Goal: Find contact information

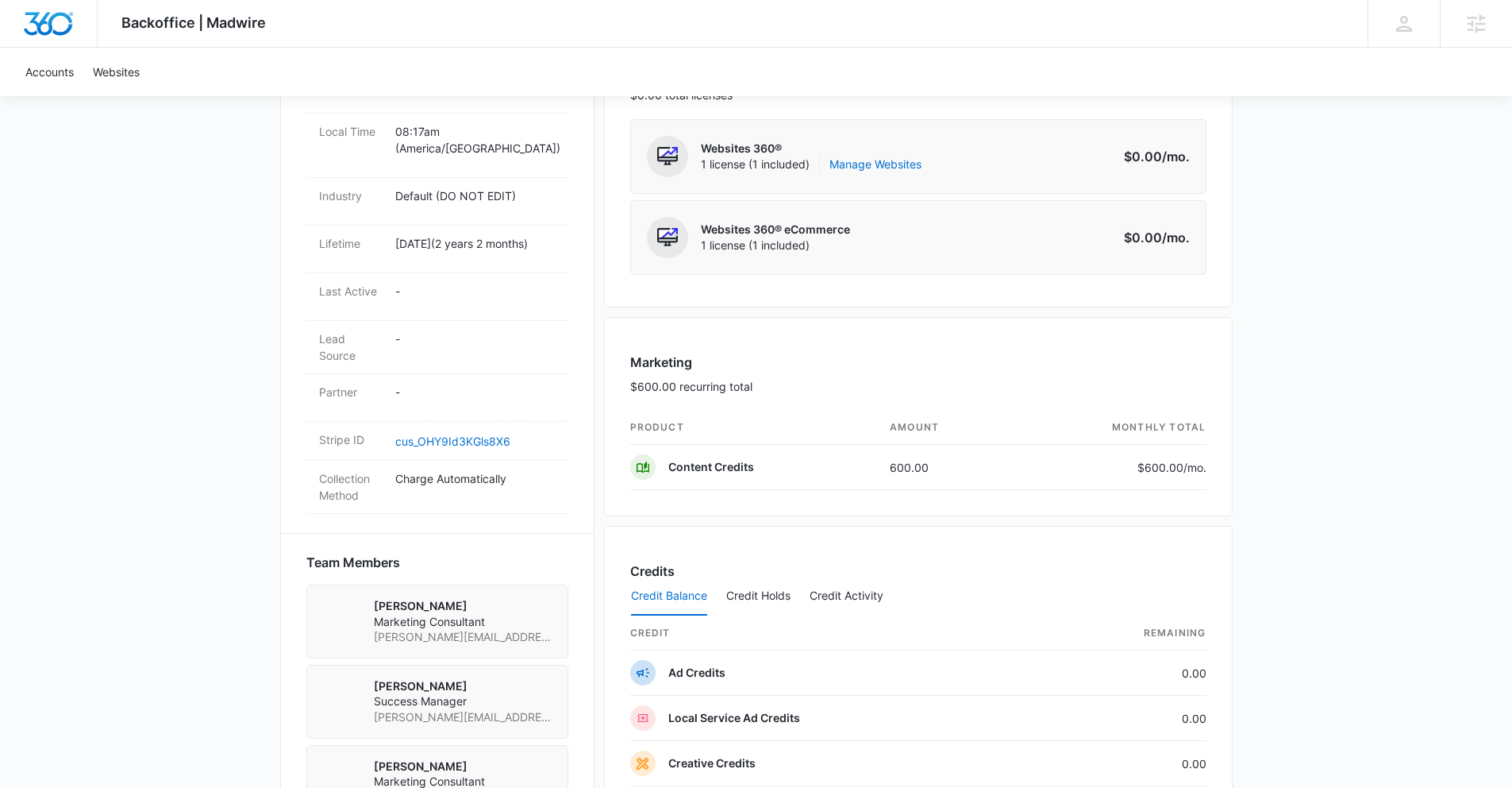
scroll to position [715, 0]
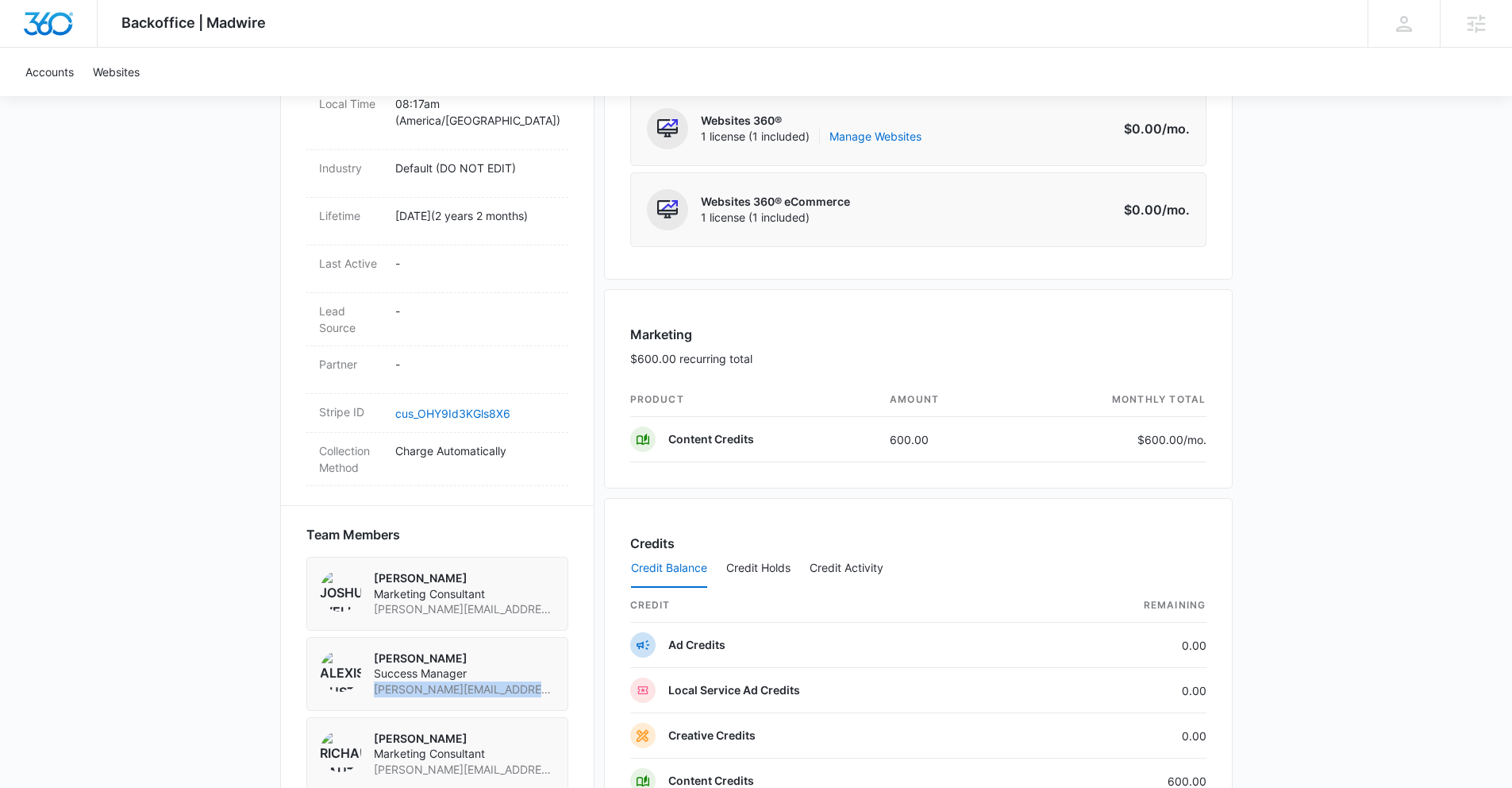
drag, startPoint x: 372, startPoint y: 688, endPoint x: 531, endPoint y: 684, distance: 159.1
click at [531, 684] on div "[PERSON_NAME] Success Manager [PERSON_NAME][EMAIL_ADDRESS][DOMAIN_NAME]" at bounding box center [437, 673] width 262 height 74
copy span "[PERSON_NAME][EMAIL_ADDRESS][DOMAIN_NAME]"
